Goal: Task Accomplishment & Management: Manage account settings

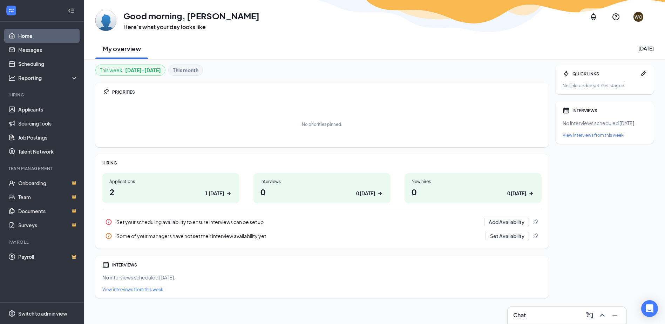
click at [151, 187] on h1 "2 1 today" at bounding box center [170, 192] width 123 height 12
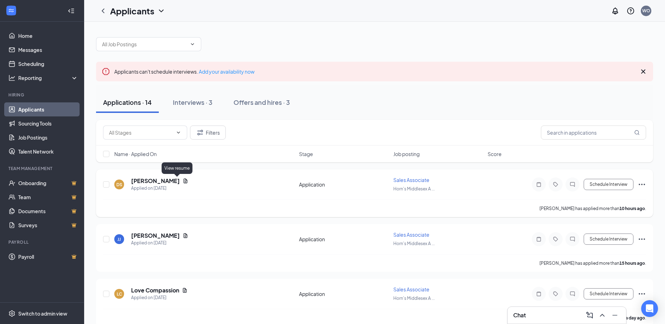
click at [183, 182] on icon "Document" at bounding box center [186, 181] width 6 height 6
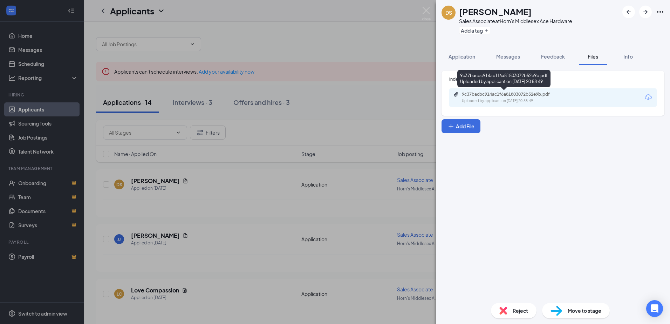
click at [489, 99] on div "Uploaded by applicant on [DATE] 20:58:49" at bounding box center [514, 101] width 105 height 6
click at [318, 133] on div "DS [PERSON_NAME] Sales Associate at Horn's Middlesex Ace Hardware Add a tag App…" at bounding box center [335, 162] width 670 height 324
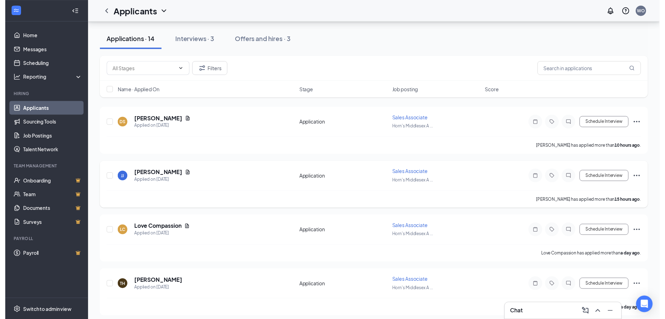
scroll to position [70, 0]
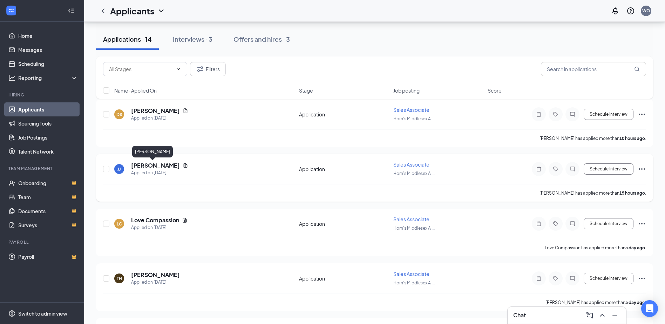
click at [136, 165] on h5 "[PERSON_NAME]" at bounding box center [155, 166] width 49 height 8
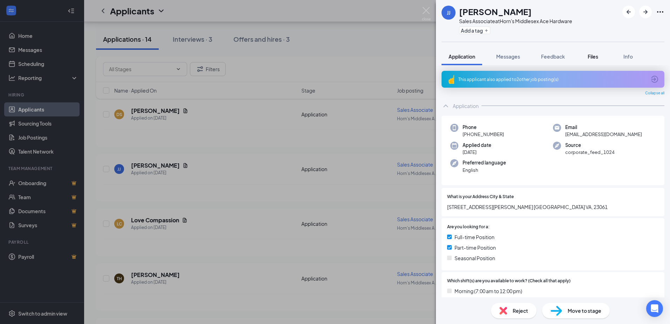
click at [591, 55] on span "Files" at bounding box center [593, 56] width 11 height 6
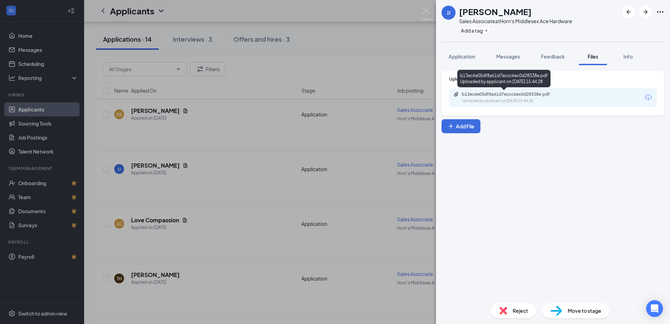
click at [524, 101] on div "Uploaded by applicant on [DATE] 15:44:28" at bounding box center [514, 101] width 105 height 6
click at [166, 141] on div "[PERSON_NAME] [PERSON_NAME] Sales Associate at Horn's Middlesex Ace Hardware Ad…" at bounding box center [335, 162] width 670 height 324
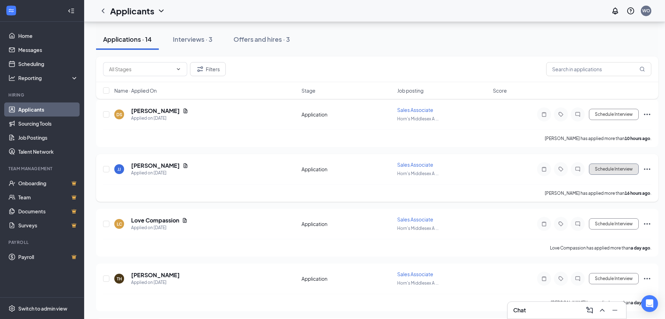
click at [600, 167] on button "Schedule Interview" at bounding box center [614, 168] width 50 height 11
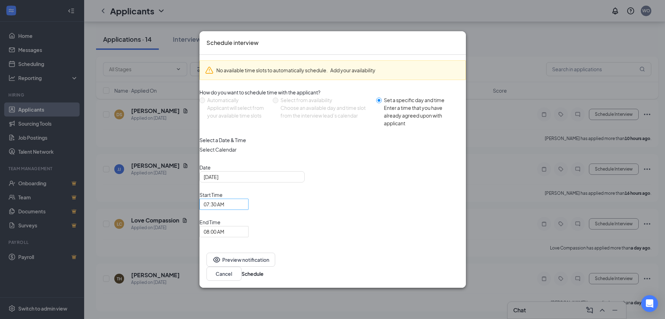
click at [244, 209] on span "07:30 AM" at bounding box center [224, 204] width 41 height 11
drag, startPoint x: 339, startPoint y: 187, endPoint x: 396, endPoint y: 181, distance: 56.8
click at [396, 181] on div "Select a Date & Time Select Calendar Date [DATE] Start Time 07:30 AM 09:45 AM 1…" at bounding box center [332, 186] width 266 height 101
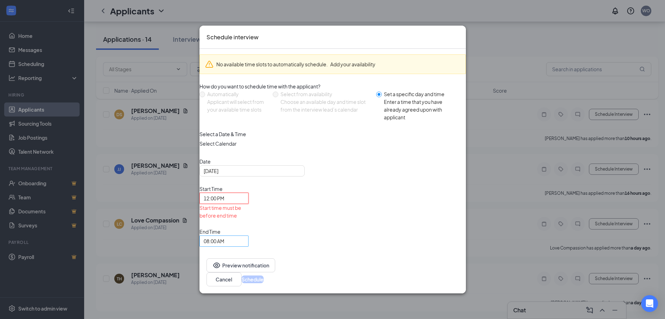
click at [244, 236] on span "08:00 AM" at bounding box center [224, 241] width 41 height 11
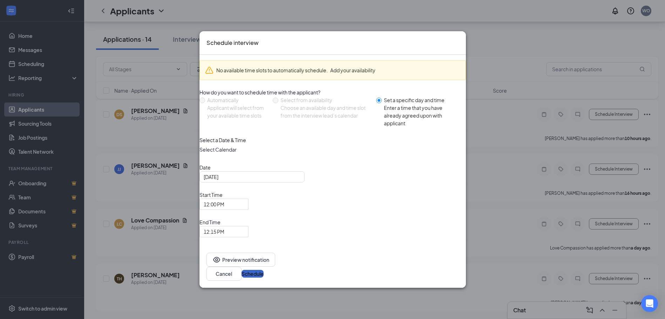
click at [264, 270] on button "Schedule" at bounding box center [253, 274] width 22 height 8
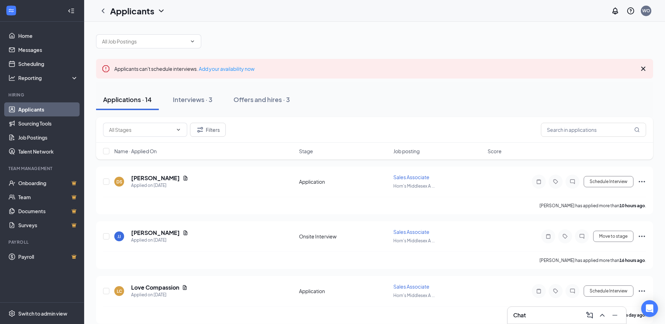
scroll to position [0, 0]
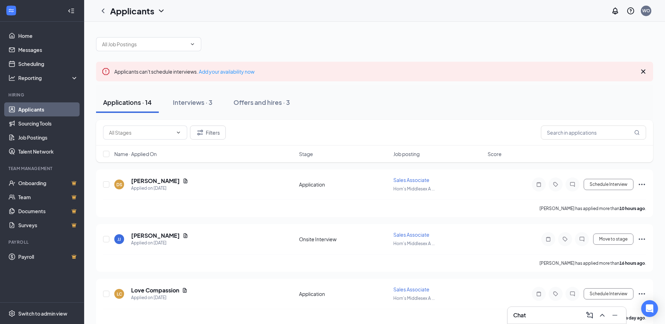
click at [645, 74] on icon "Cross" at bounding box center [643, 71] width 8 height 8
